Goal: Information Seeking & Learning: Learn about a topic

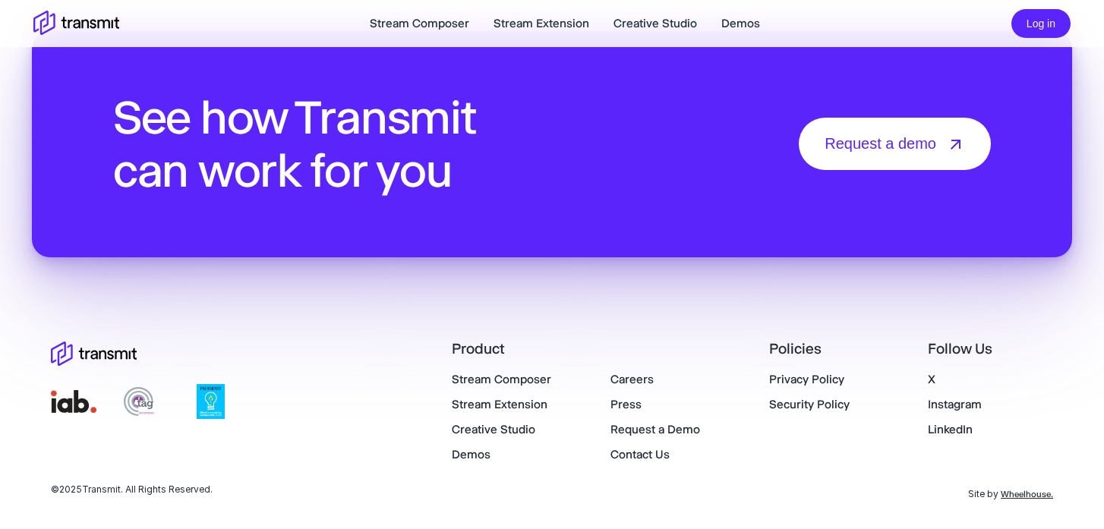
scroll to position [5372, 0]
click at [634, 379] on link "Careers" at bounding box center [631, 379] width 43 height 14
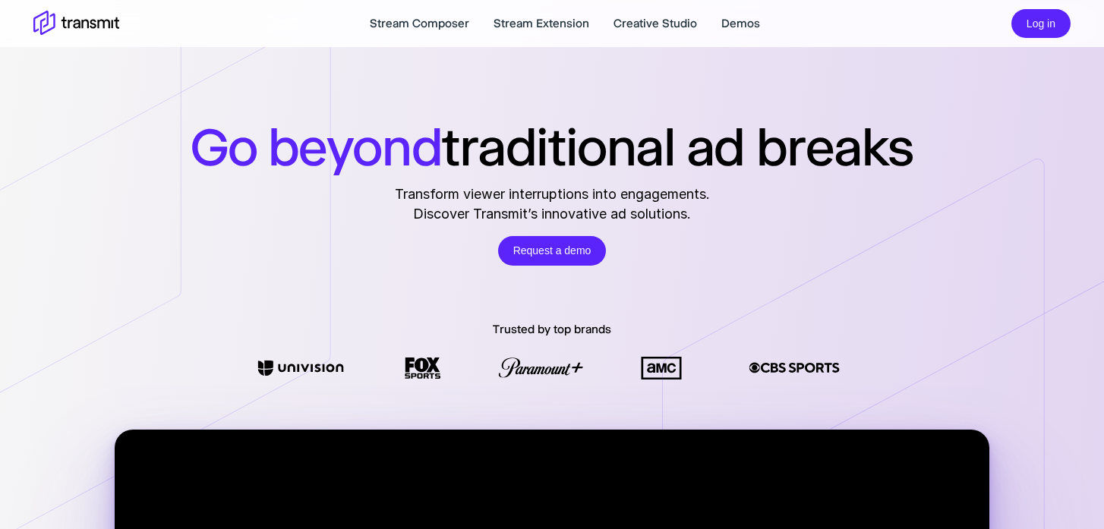
scroll to position [5372, 0]
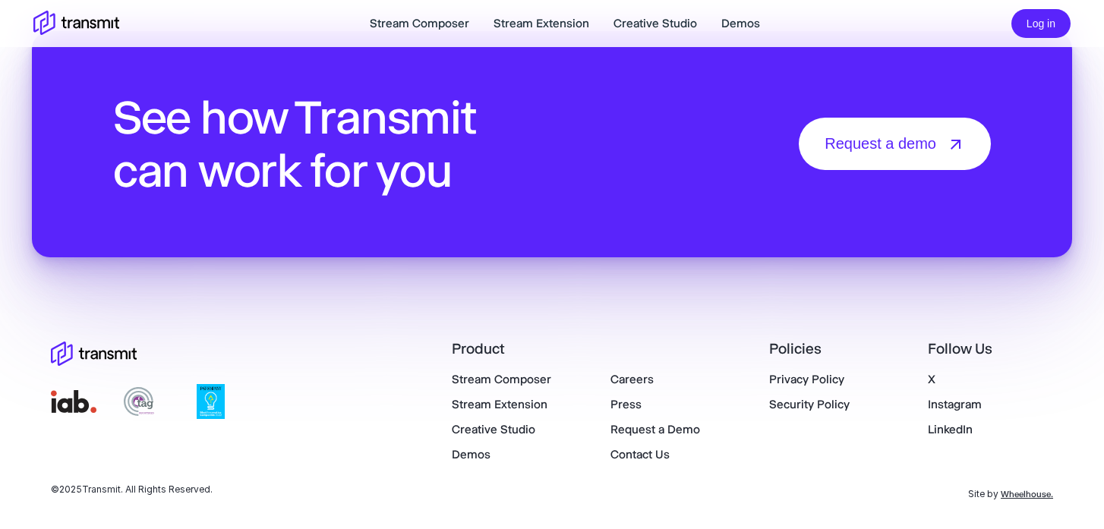
click at [626, 405] on link "Press" at bounding box center [625, 404] width 31 height 14
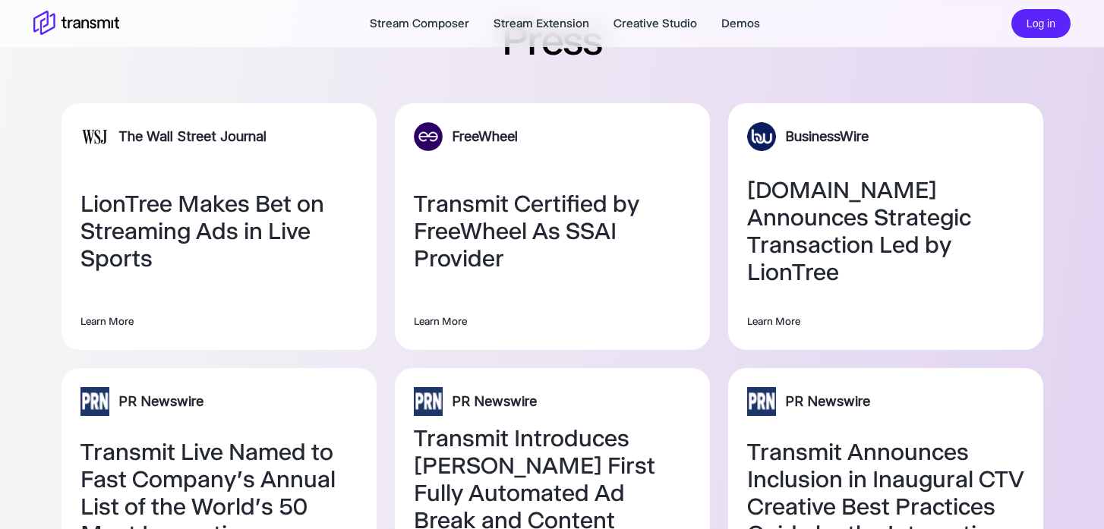
scroll to position [30, 0]
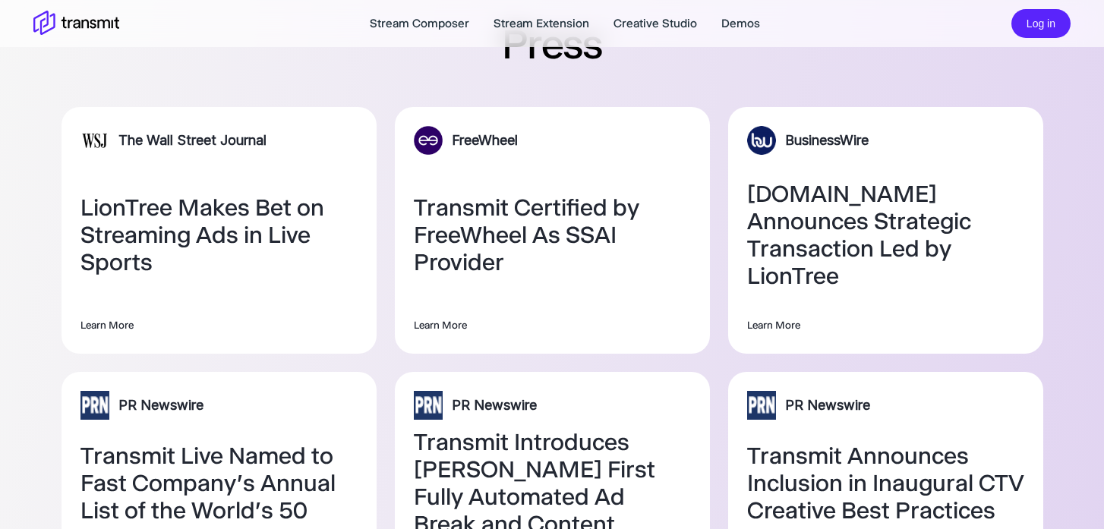
click at [483, 236] on link "Transmit Certified by FreeWheel As SSAI Provider" at bounding box center [552, 235] width 277 height 82
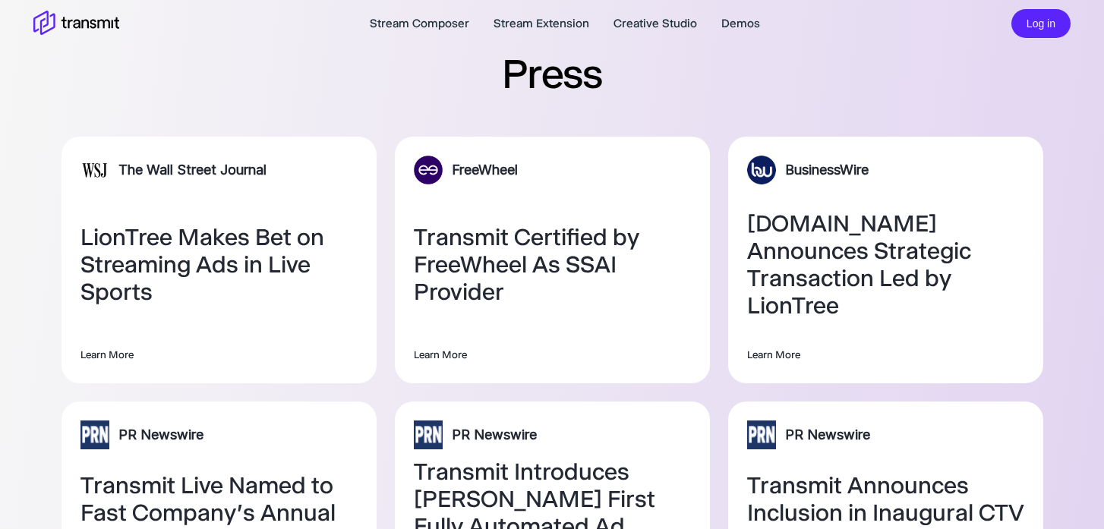
click at [34, 351] on section "Press The Wall Street Journal LionTree Makes Bet on Streaming Ads in Live Sport…" at bounding box center [552, 353] width 1070 height 707
